Goal: Find specific page/section: Find specific page/section

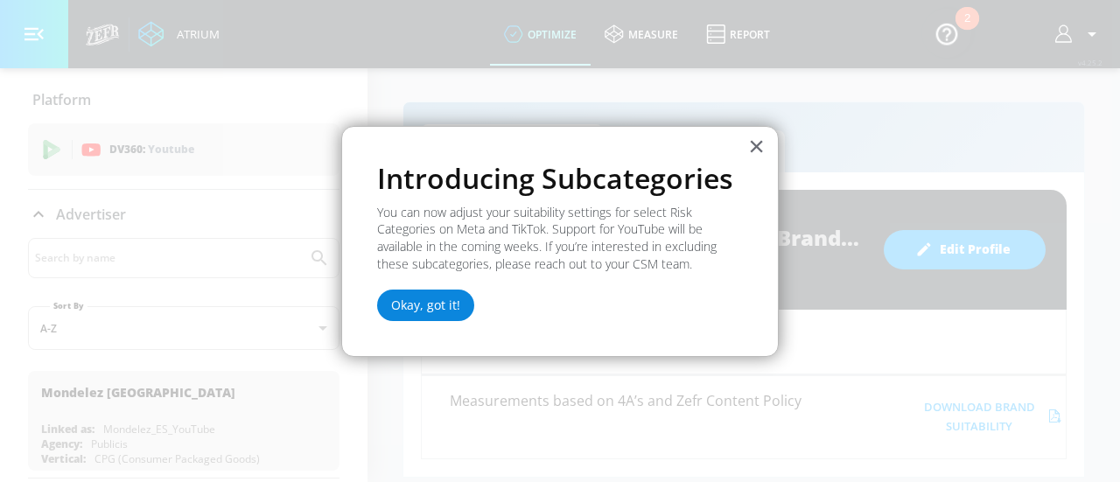
click at [425, 301] on button "Okay, got it!" at bounding box center [425, 306] width 97 height 32
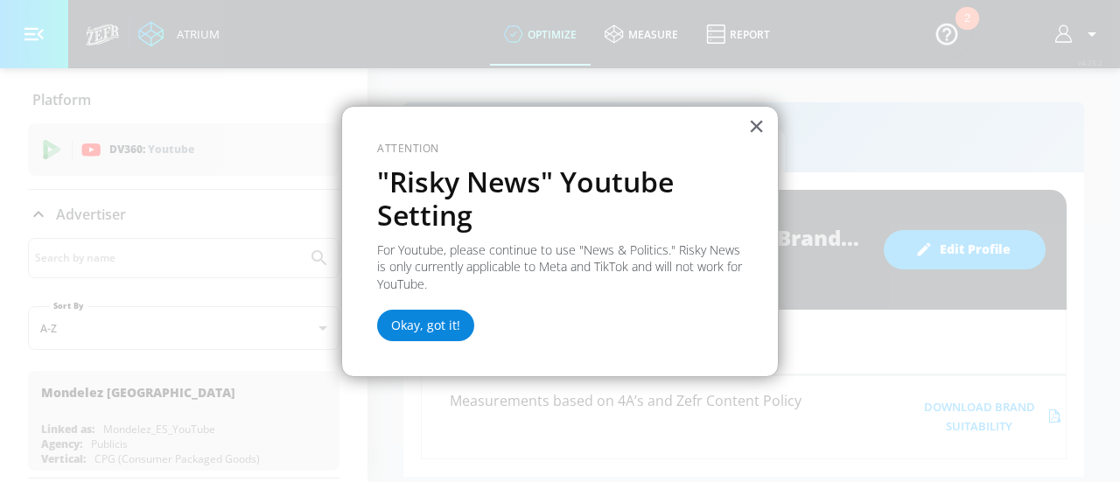
click at [449, 330] on button "Okay, got it!" at bounding box center [425, 326] width 97 height 32
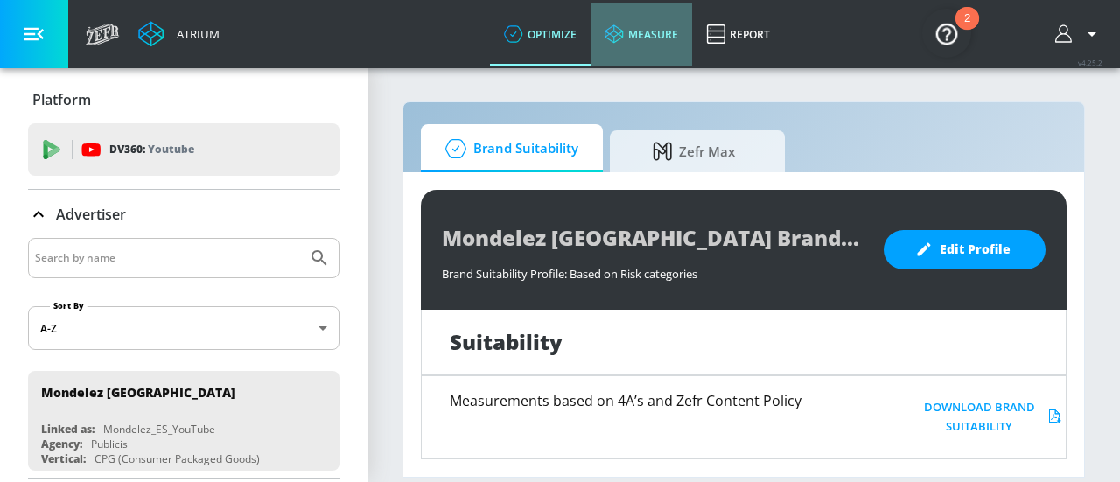
click at [625, 42] on link "measure" at bounding box center [642, 34] width 102 height 63
